Goal: Find specific page/section: Find specific page/section

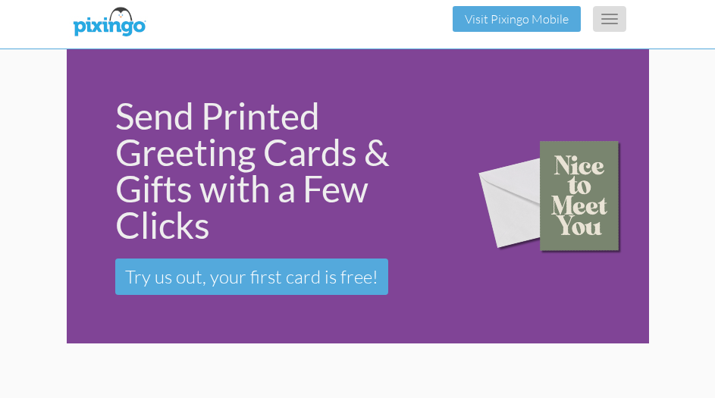
click at [611, 20] on button "Toggle navigation" at bounding box center [609, 19] width 33 height 26
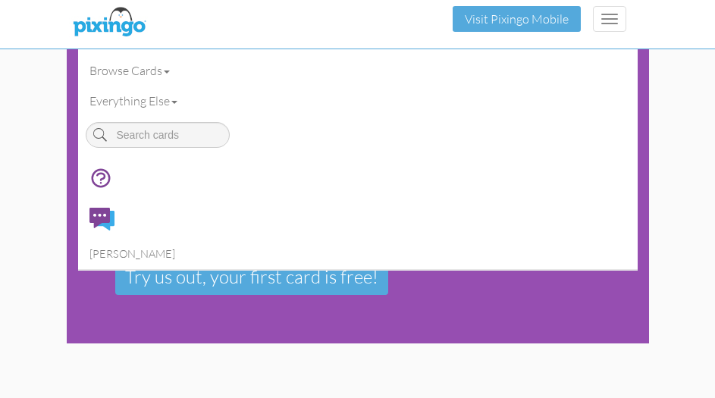
click at [533, 306] on div at bounding box center [552, 193] width 198 height 308
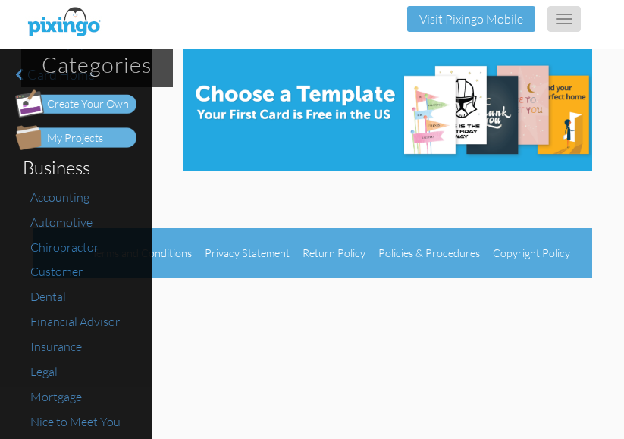
click at [564, 23] on span "button" at bounding box center [564, 24] width 17 height 2
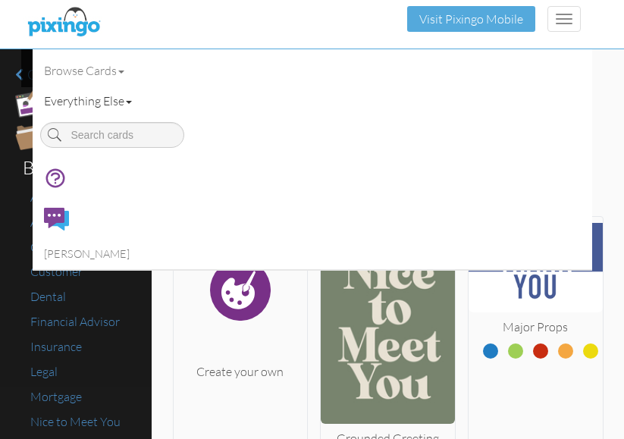
drag, startPoint x: 579, startPoint y: 0, endPoint x: 199, endPoint y: 86, distance: 389.5
click at [199, 86] on link "Everything Else" at bounding box center [313, 101] width 560 height 30
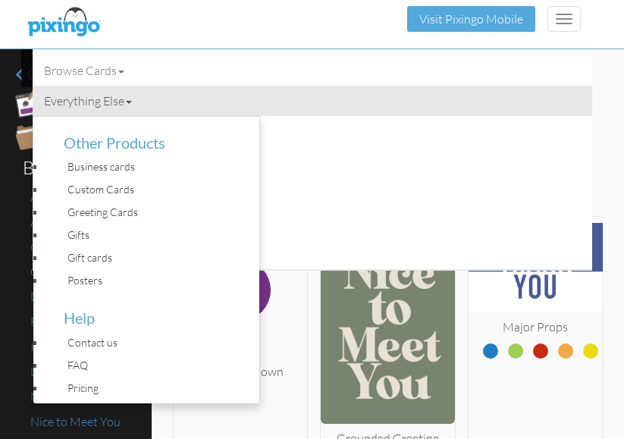
click at [430, 150] on li at bounding box center [313, 135] width 560 height 38
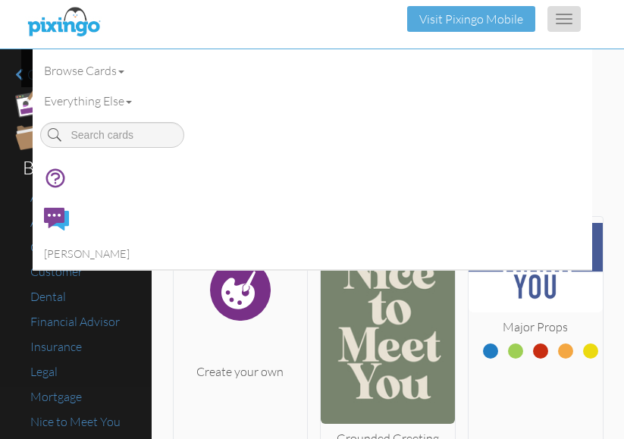
click at [564, 16] on button "Toggle navigation" at bounding box center [564, 19] width 33 height 26
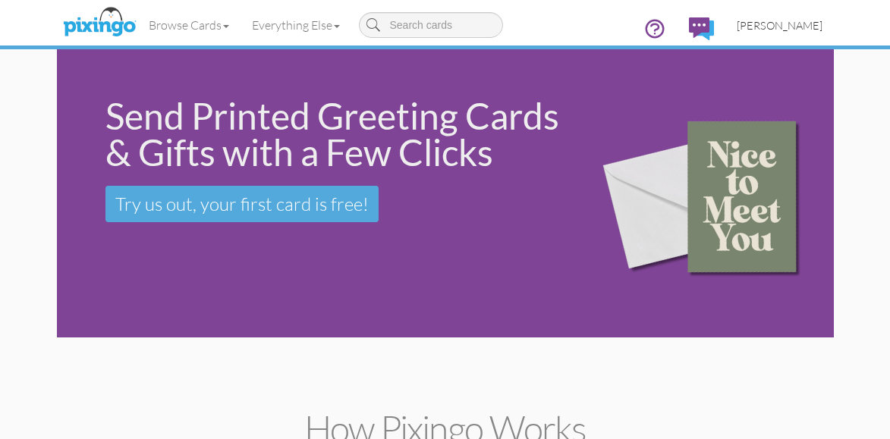
click at [623, 27] on span "[PERSON_NAME]" at bounding box center [779, 25] width 86 height 13
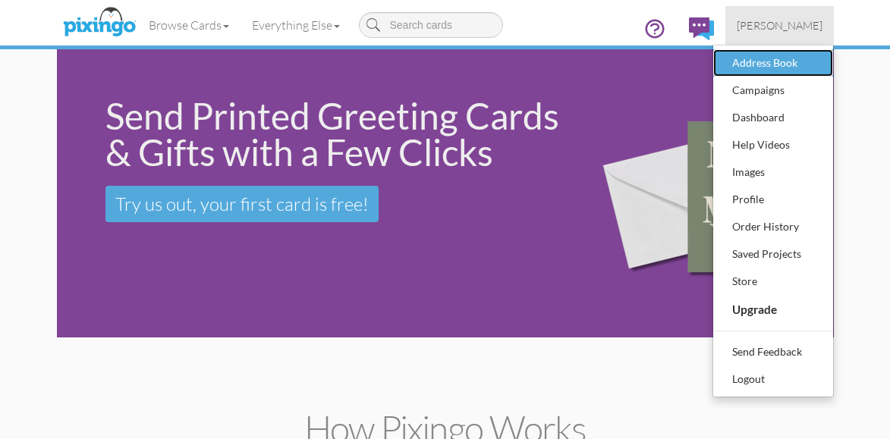
click at [623, 60] on div "Address Book" at bounding box center [773, 63] width 90 height 23
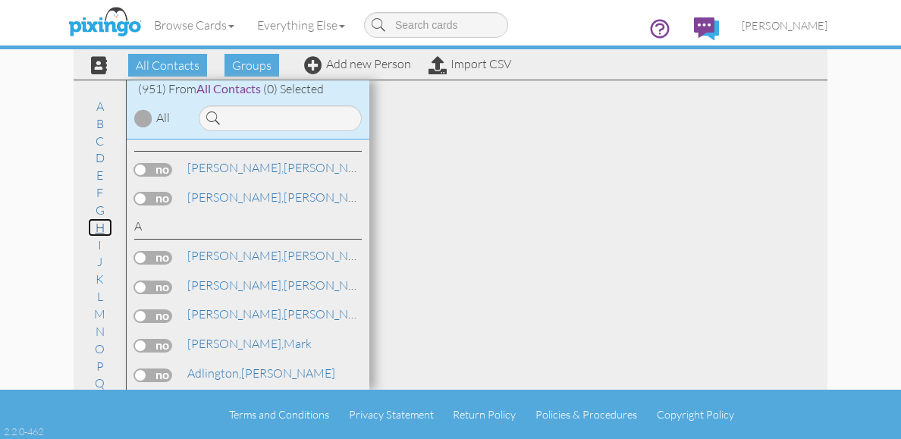
click at [95, 227] on link "H" at bounding box center [100, 227] width 24 height 18
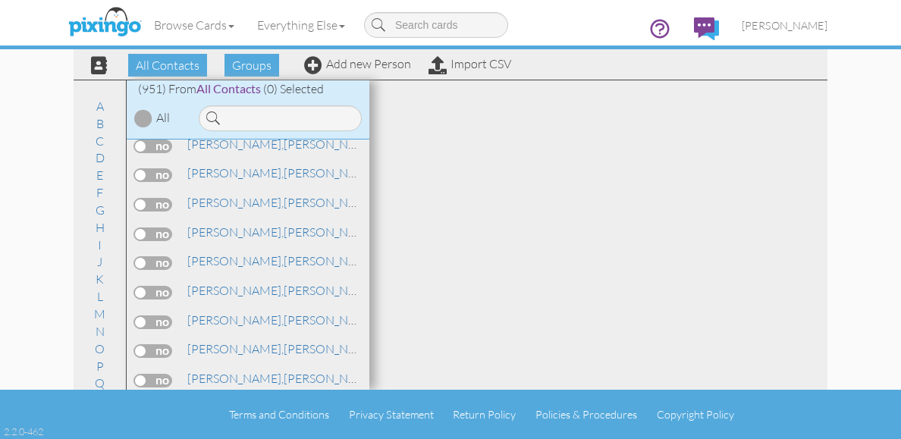
scroll to position [9256, 0]
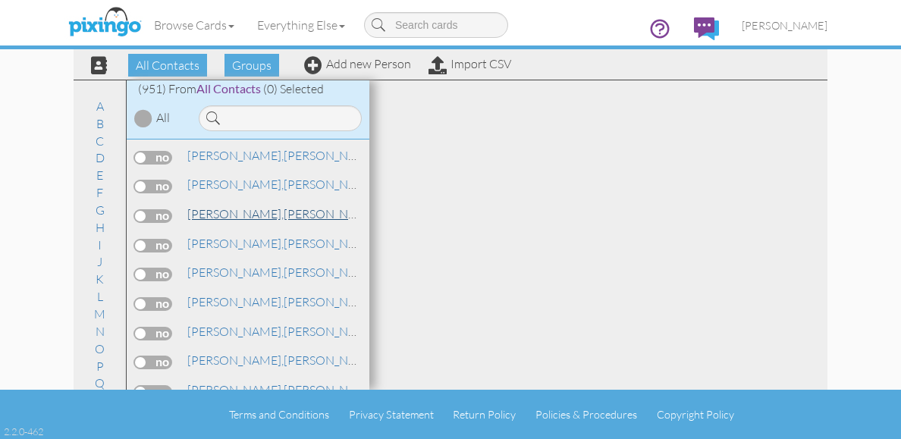
click at [229, 210] on span "Hargett," at bounding box center [235, 213] width 96 height 15
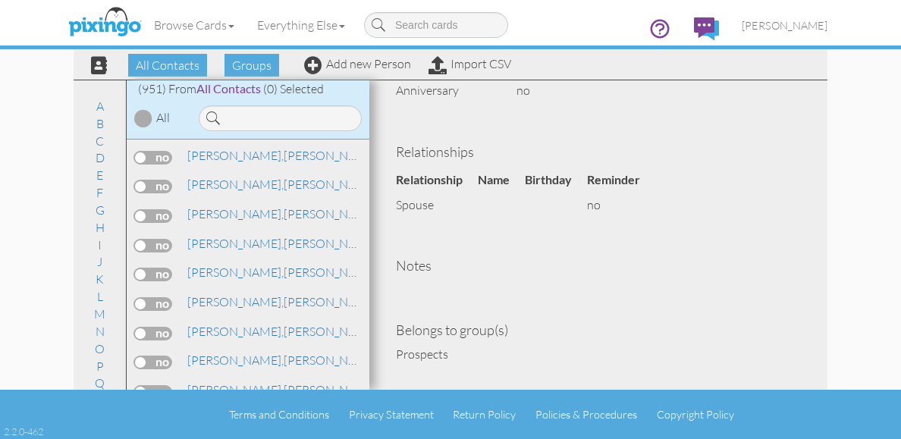
scroll to position [545, 0]
click at [215, 248] on span "Hargett," at bounding box center [235, 243] width 96 height 15
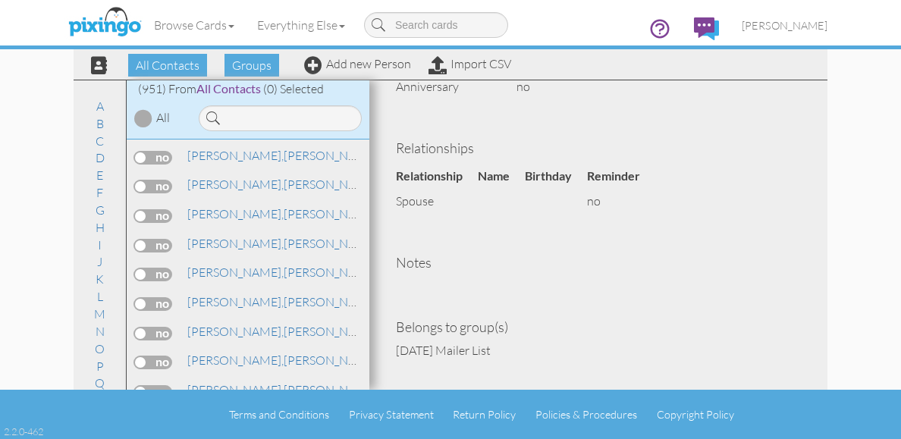
scroll to position [527, 0]
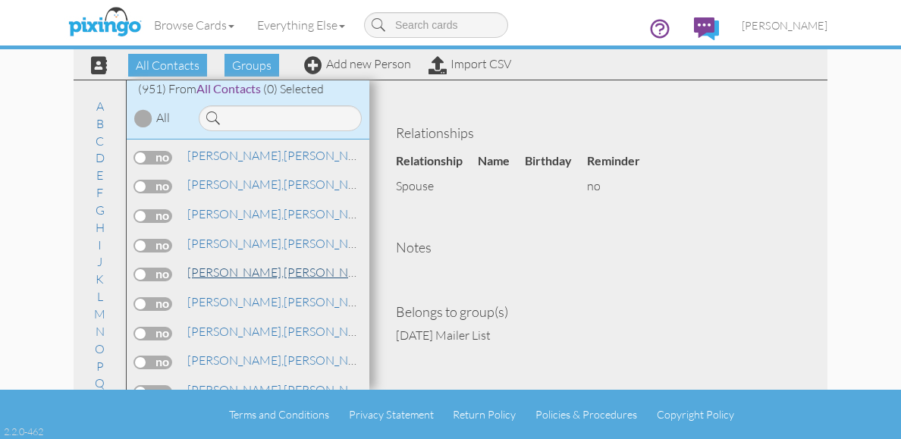
click at [227, 269] on span "Hargett," at bounding box center [235, 272] width 96 height 15
